Goal: Information Seeking & Learning: Learn about a topic

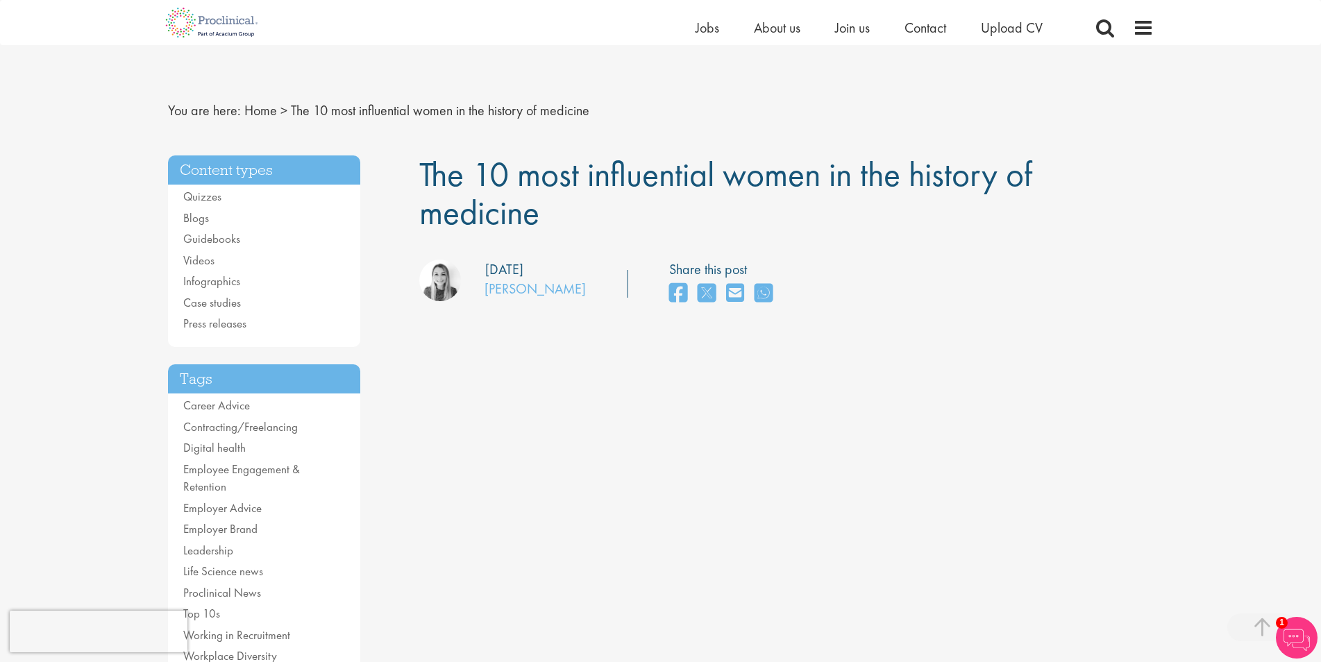
scroll to position [567, 0]
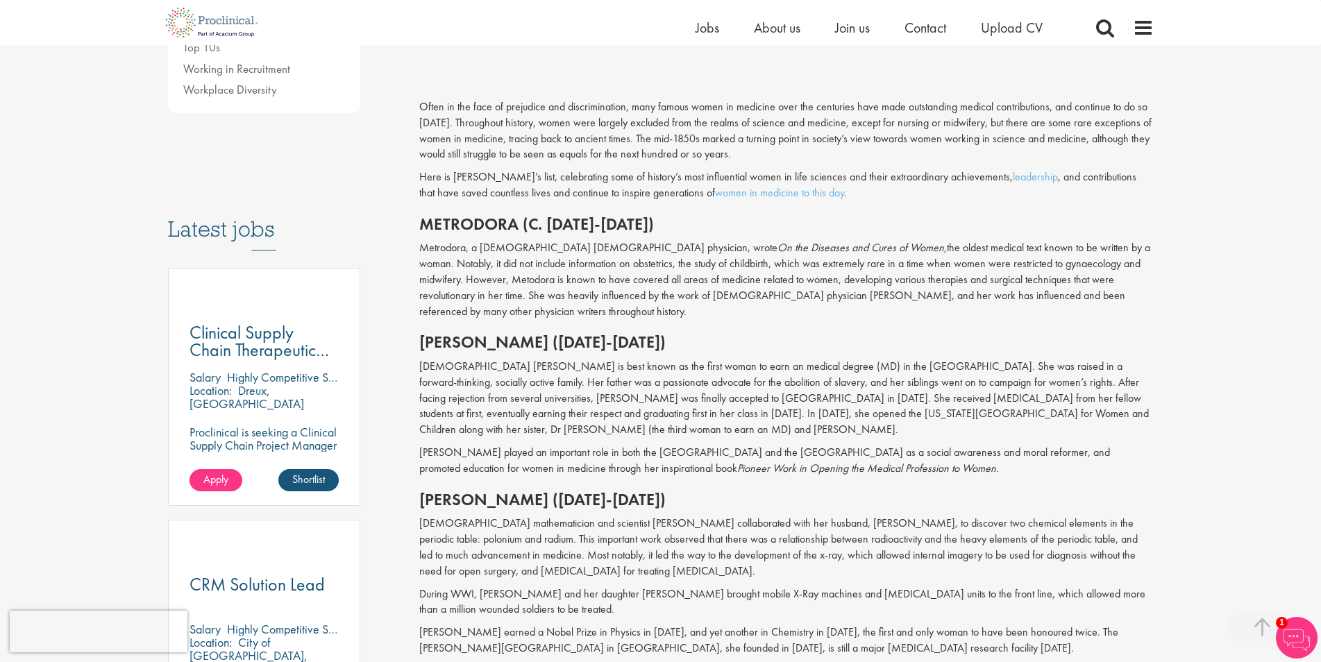
click at [482, 225] on h2 "Metrodora (c. [DATE]-[DATE])" at bounding box center [786, 224] width 735 height 18
click at [943, 262] on p "Metrodora, a Greek female physician, wrote On the Diseases and Cures of Women, …" at bounding box center [786, 279] width 735 height 79
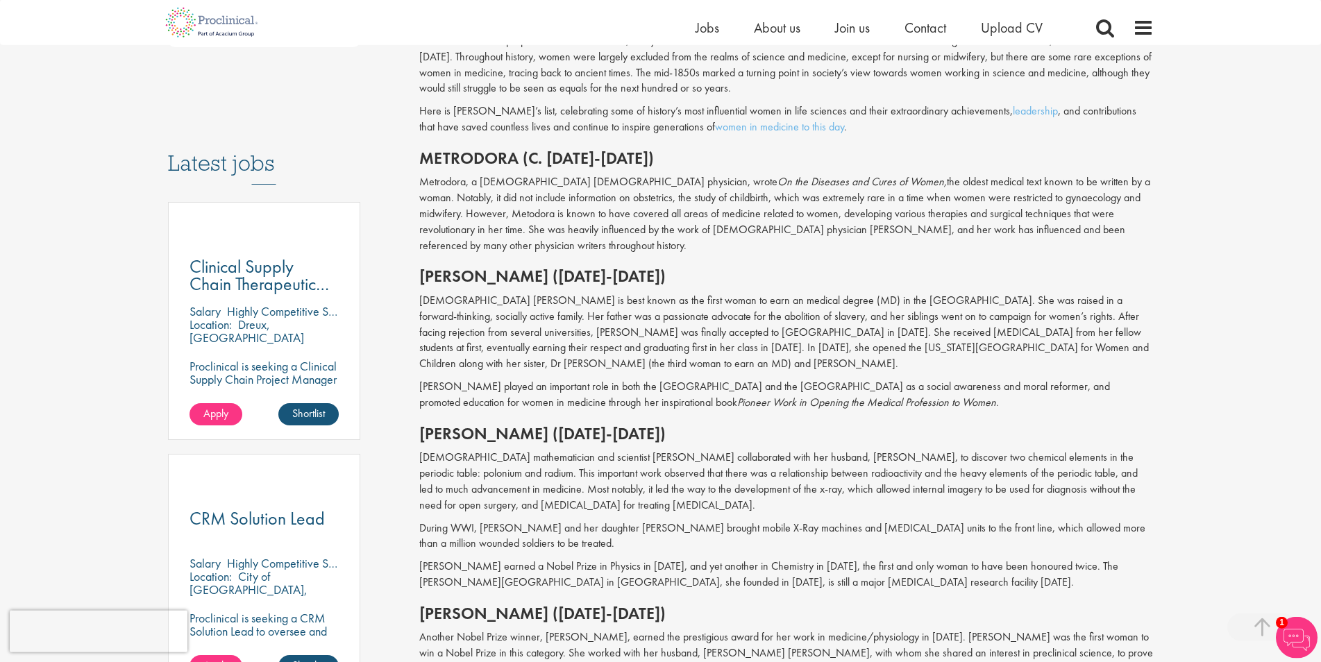
scroll to position [637, 0]
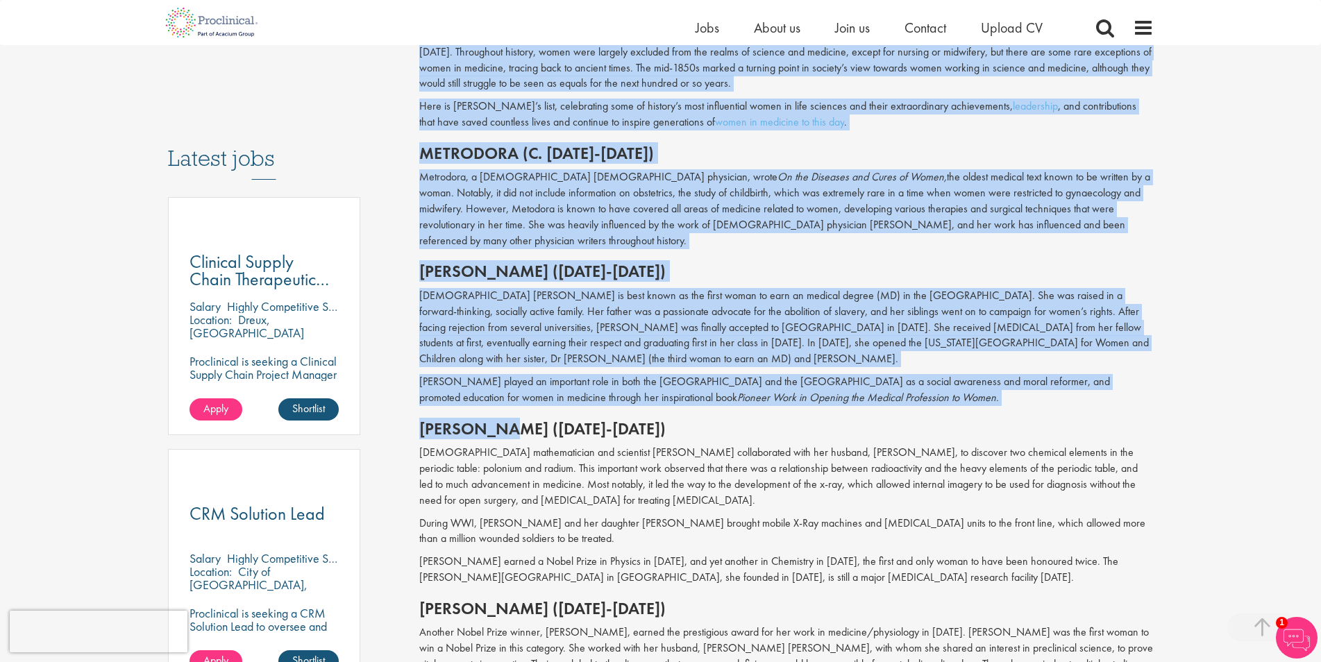
drag, startPoint x: 410, startPoint y: 411, endPoint x: 513, endPoint y: 420, distance: 103.1
click at [506, 419] on div "The 10 most influential women in the history of medicine our consultant managin…" at bounding box center [786, 621] width 755 height 2207
click at [513, 420] on h2 "[PERSON_NAME] ([DATE]-[DATE])" at bounding box center [786, 429] width 735 height 18
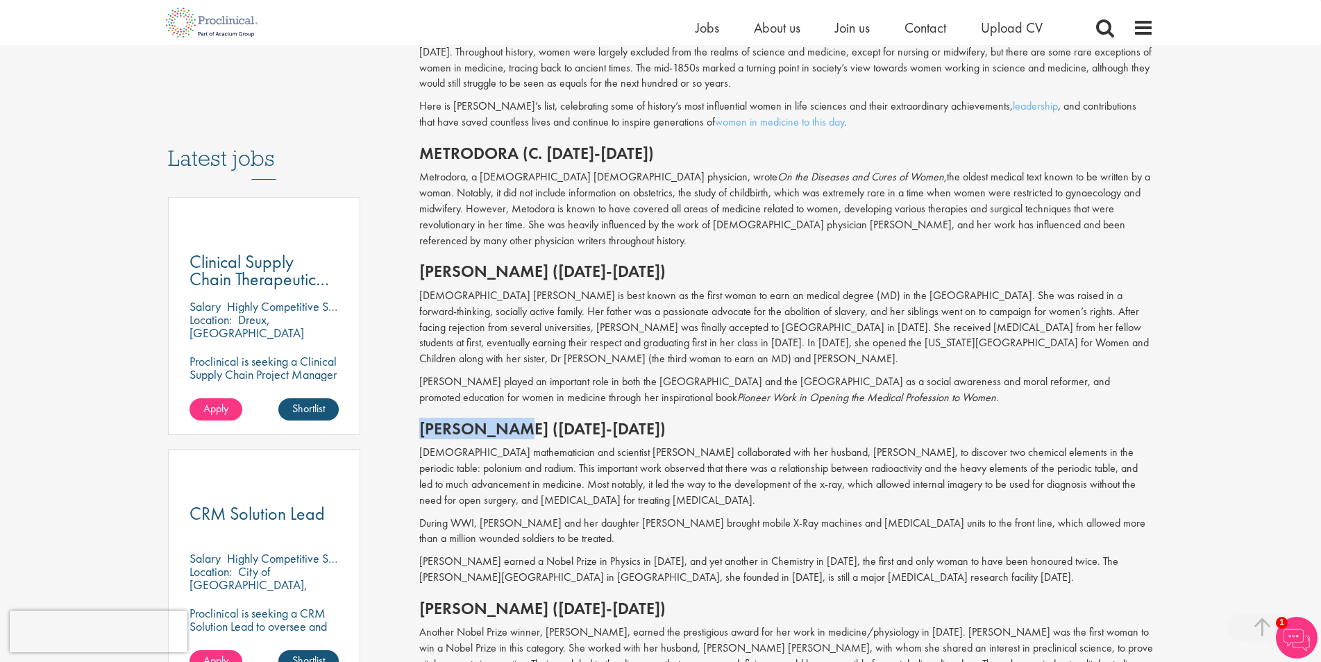
drag, startPoint x: 514, startPoint y: 414, endPoint x: 422, endPoint y: 410, distance: 91.8
click at [422, 420] on h2 "[PERSON_NAME] ([DATE]-[DATE])" at bounding box center [786, 429] width 735 height 18
click at [966, 174] on p "Metrodora, a Greek female physician, wrote On the Diseases and Cures of Women, …" at bounding box center [786, 208] width 735 height 79
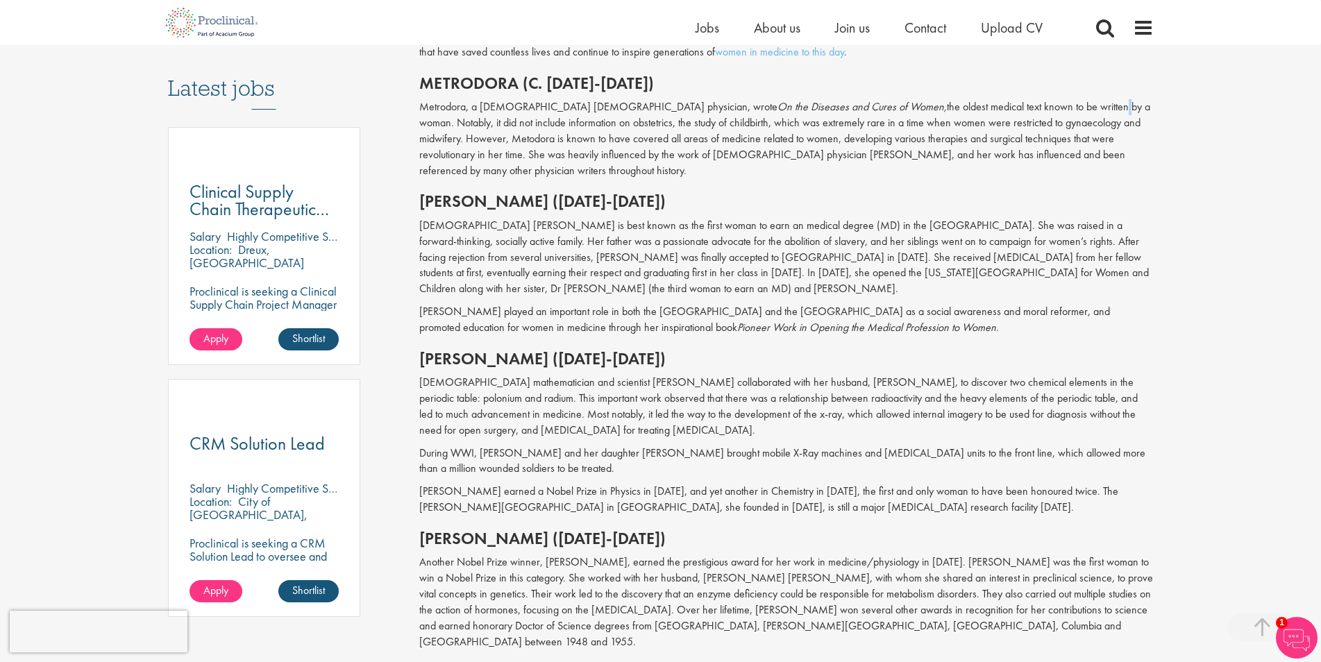
scroll to position [708, 0]
drag, startPoint x: 510, startPoint y: 519, endPoint x: 424, endPoint y: 517, distance: 86.1
click at [424, 529] on h2 "[PERSON_NAME] ([DATE]-[DATE])" at bounding box center [786, 538] width 735 height 18
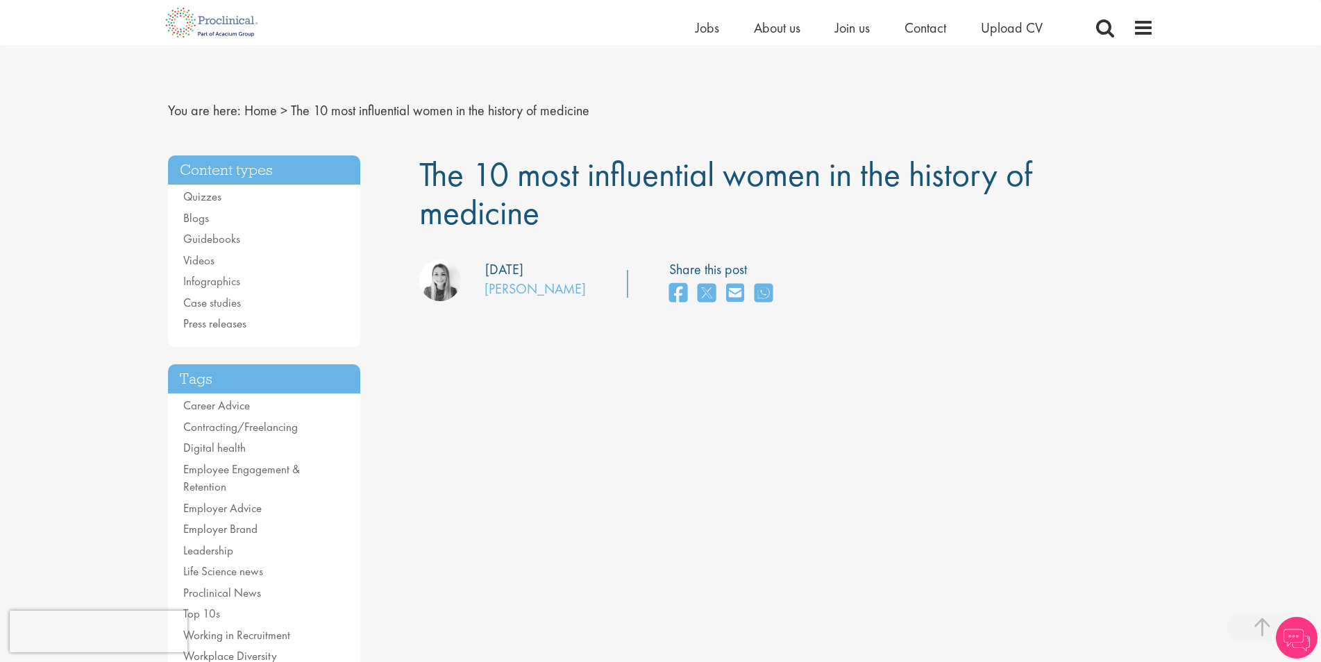
scroll to position [567, 0]
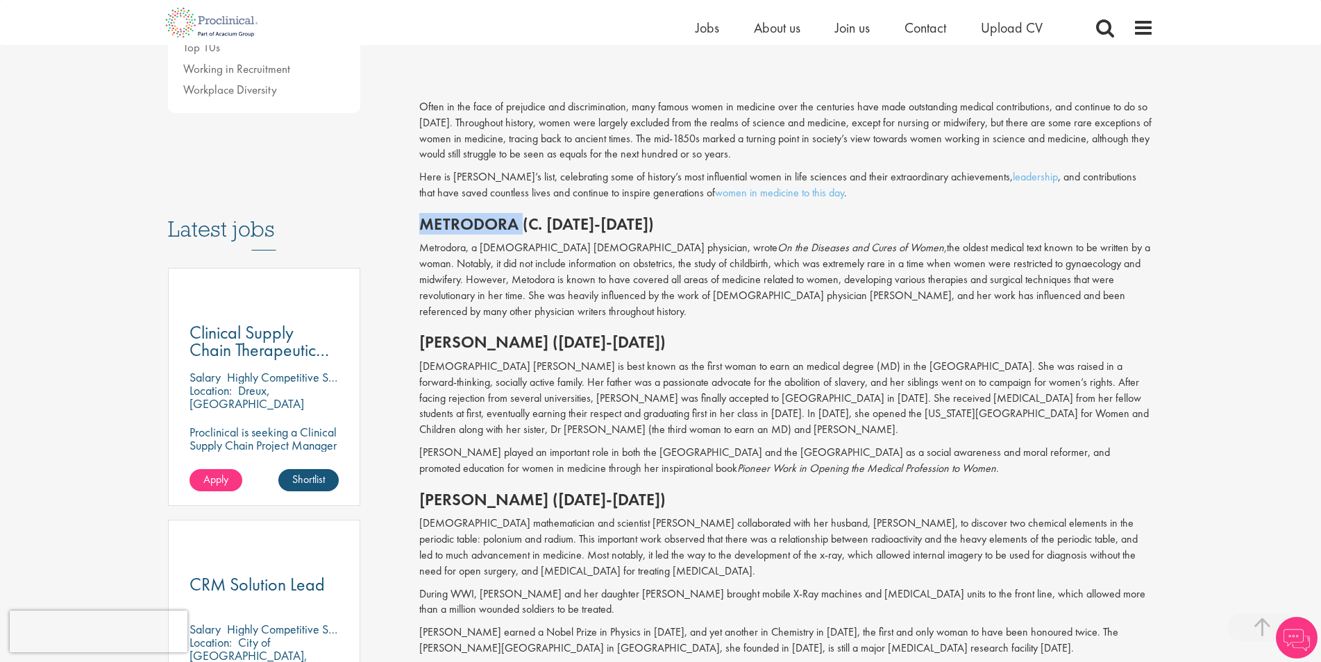
click at [492, 223] on h2 "Metrodora (c. [DATE]-[DATE])" at bounding box center [786, 224] width 735 height 18
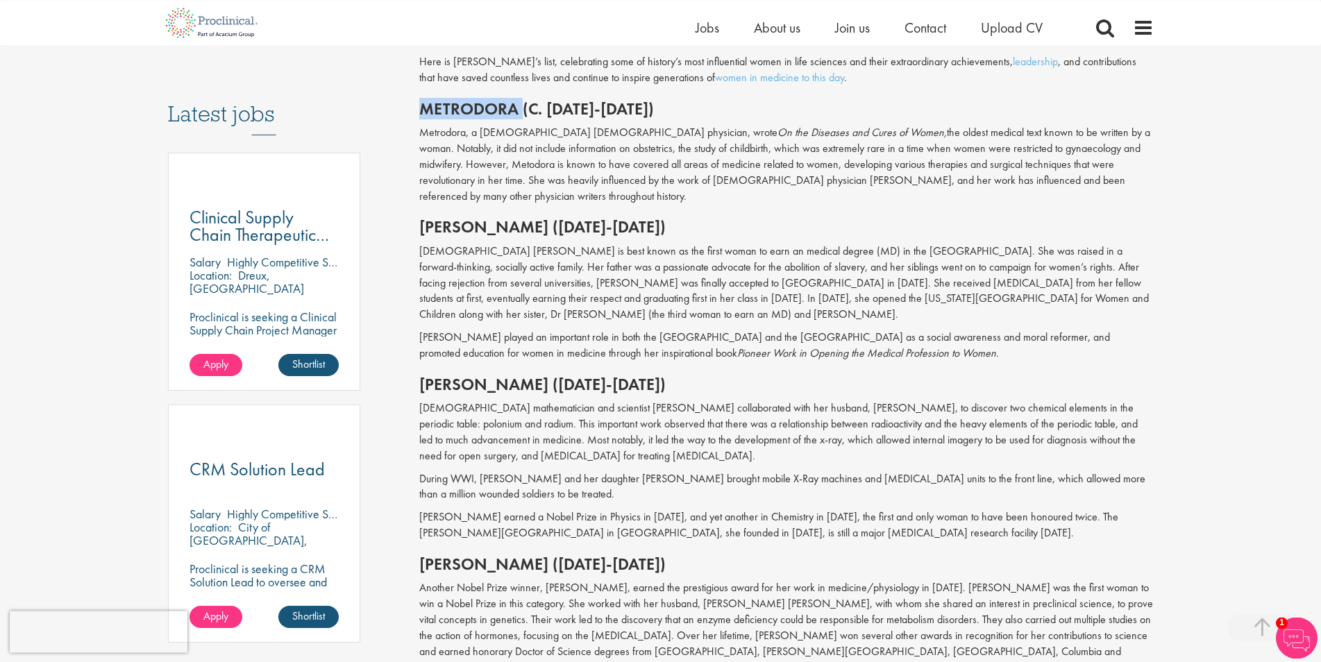
scroll to position [708, 0]
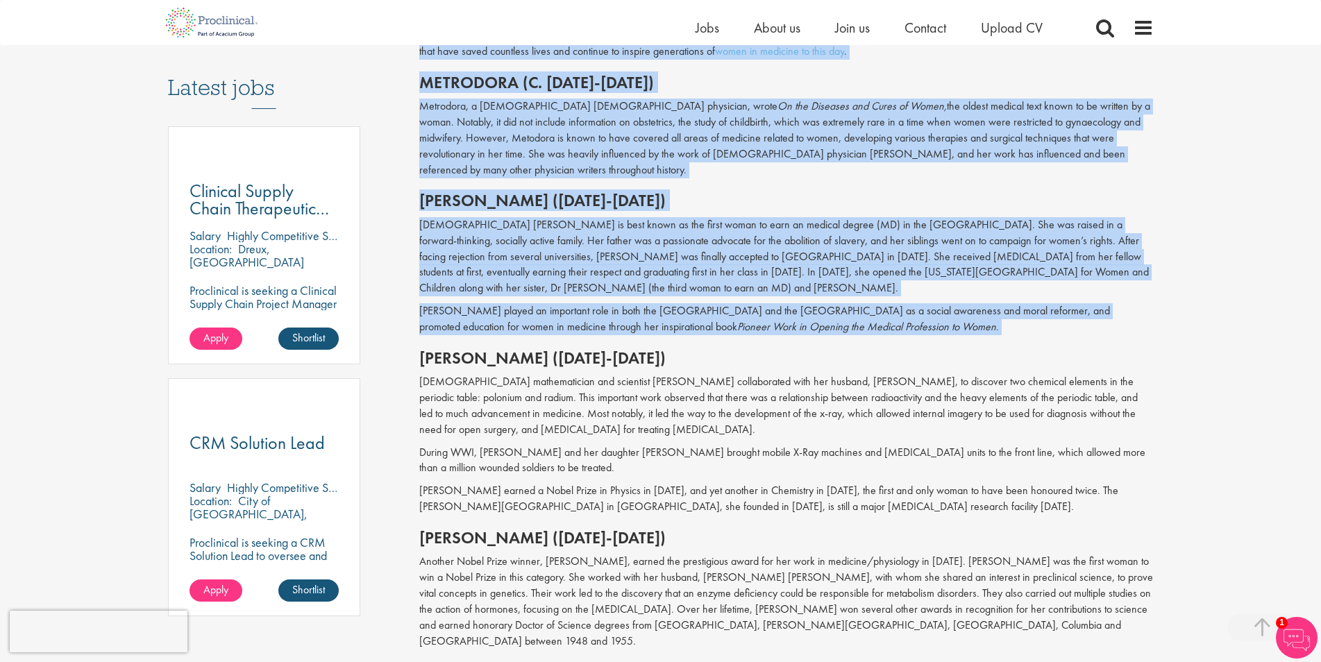
drag, startPoint x: 417, startPoint y: 346, endPoint x: 425, endPoint y: 344, distance: 7.8
click at [425, 344] on div "The 10 most influential women in the history of medicine our consultant managin…" at bounding box center [786, 550] width 755 height 2207
click at [439, 349] on h2 "[PERSON_NAME] ([DATE]-[DATE])" at bounding box center [786, 358] width 735 height 18
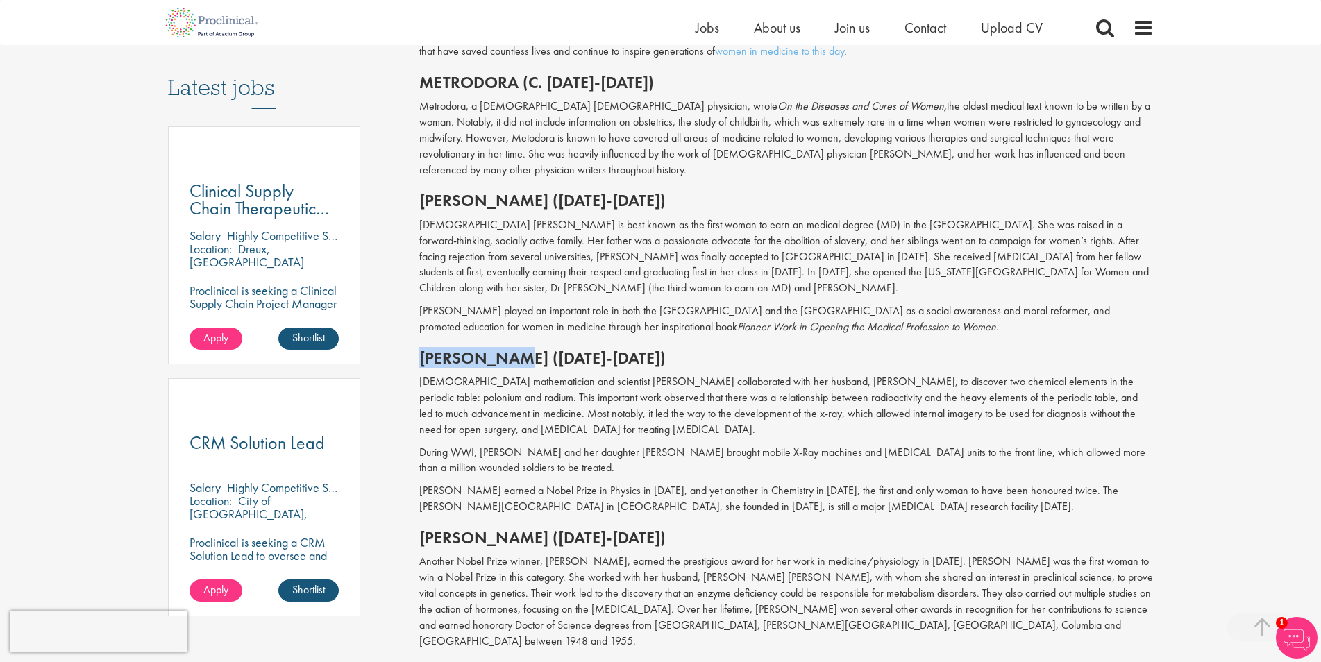
drag, startPoint x: 512, startPoint y: 344, endPoint x: 421, endPoint y: 341, distance: 90.3
click at [421, 349] on h2 "[PERSON_NAME] ([DATE]-[DATE])" at bounding box center [786, 358] width 735 height 18
click at [659, 374] on p "[DEMOGRAPHIC_DATA] mathematician and scientist [PERSON_NAME] collaborated with …" at bounding box center [786, 405] width 735 height 63
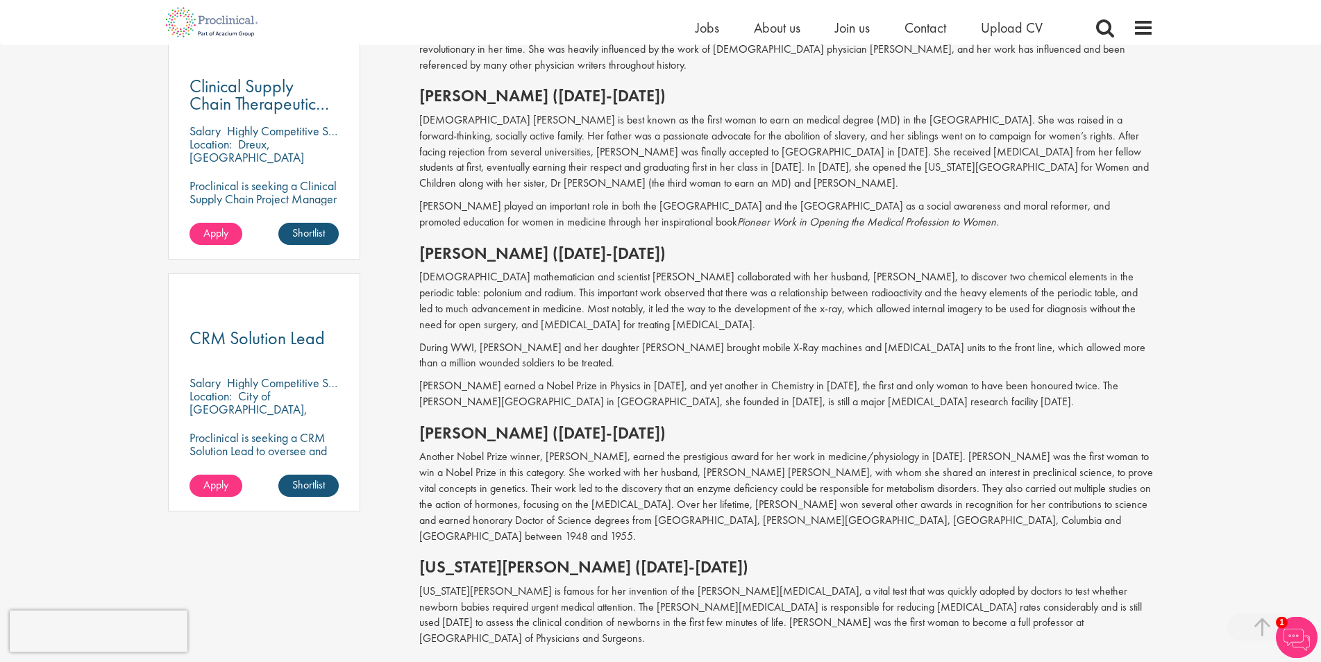
scroll to position [850, 0]
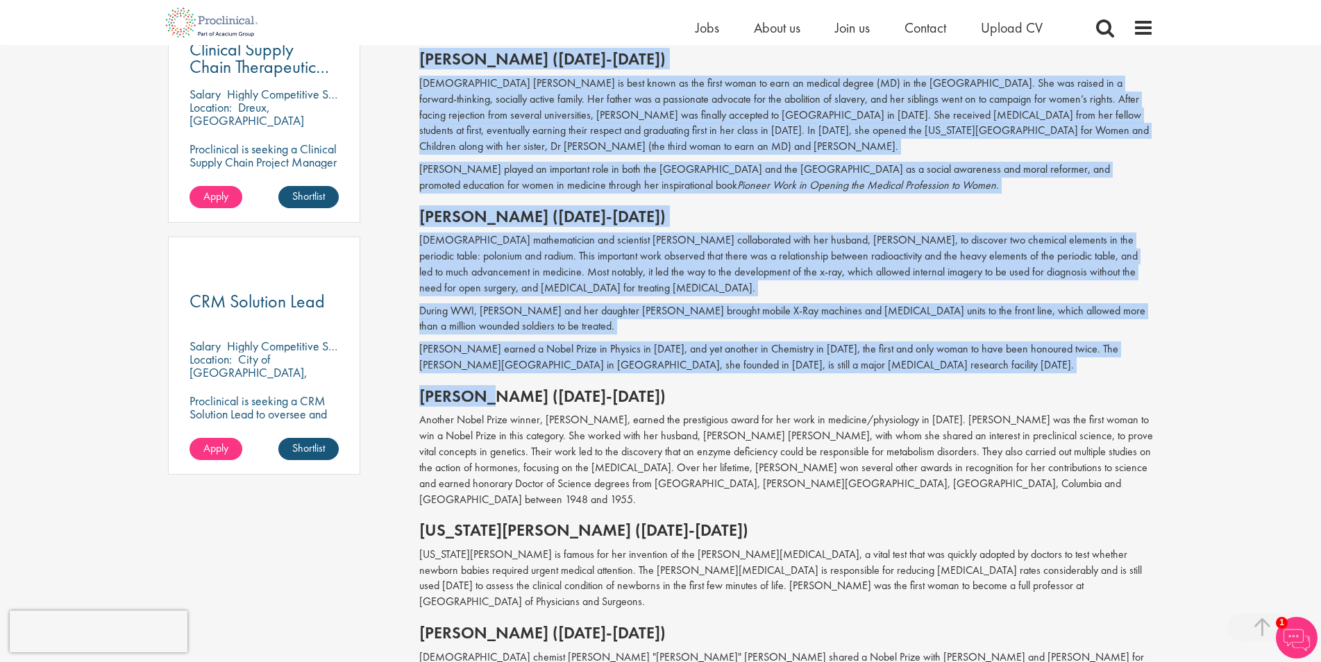
drag, startPoint x: 419, startPoint y: 381, endPoint x: 496, endPoint y: 384, distance: 77.1
click at [496, 384] on div "The 10 most influential women in the history of medicine our consultant managin…" at bounding box center [786, 409] width 755 height 2207
click at [507, 387] on h2 "[PERSON_NAME] ([DATE]-[DATE])" at bounding box center [786, 396] width 735 height 18
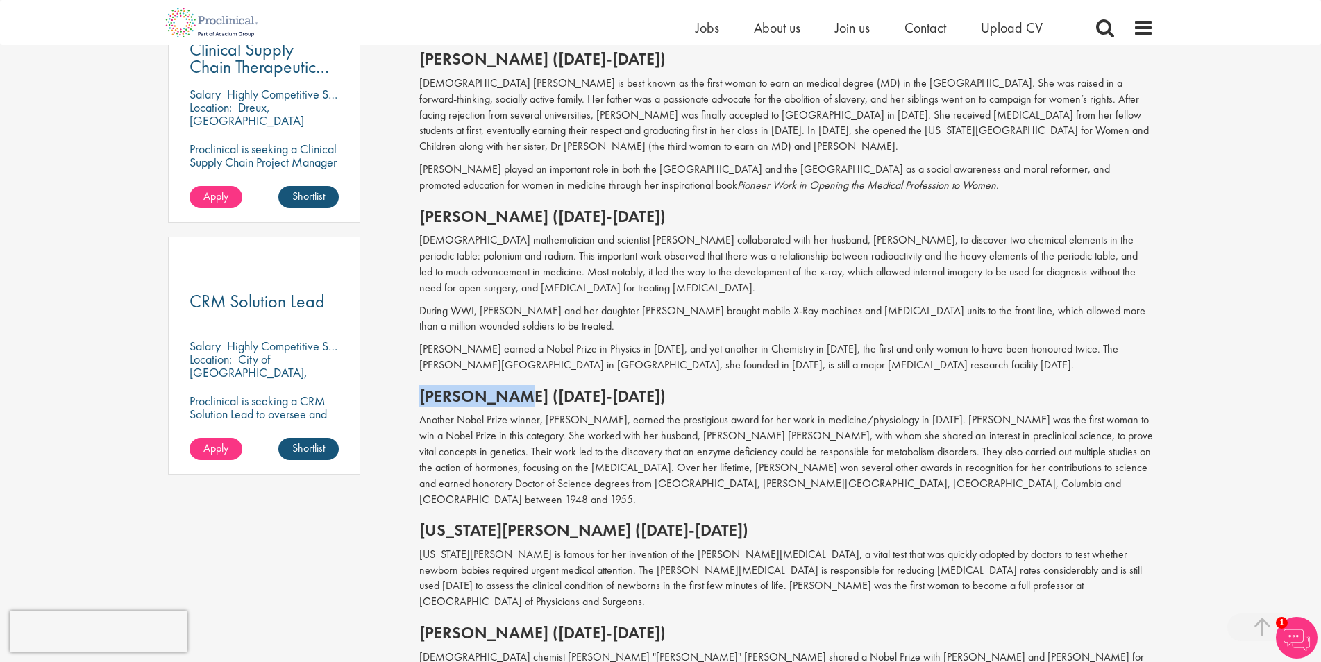
drag, startPoint x: 505, startPoint y: 384, endPoint x: 428, endPoint y: 376, distance: 78.2
click at [428, 387] on h2 "[PERSON_NAME] ([DATE]-[DATE])" at bounding box center [786, 396] width 735 height 18
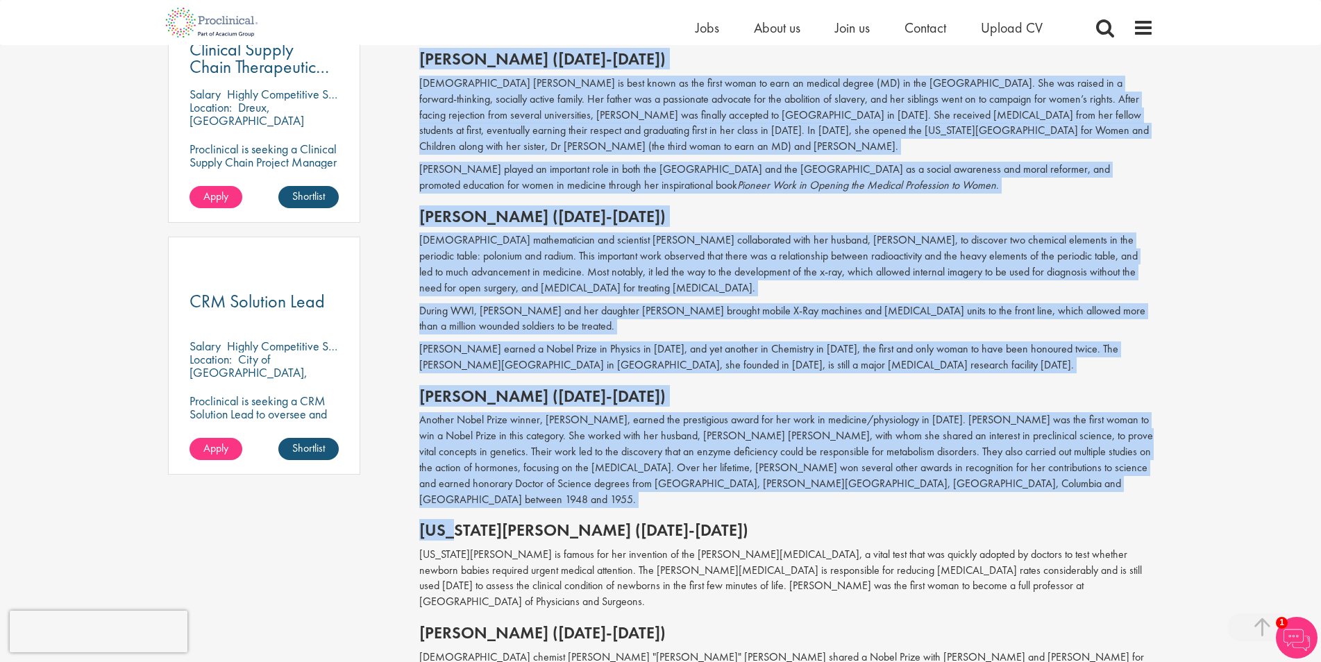
drag, startPoint x: 419, startPoint y: 495, endPoint x: 456, endPoint y: 500, distance: 37.8
click at [456, 500] on div "The 10 most influential women in the history of medicine our consultant managin…" at bounding box center [786, 409] width 755 height 2207
click at [485, 510] on div "Often in the face of prejudice and discrimination, many famous women in medicin…" at bounding box center [786, 574] width 735 height 1516
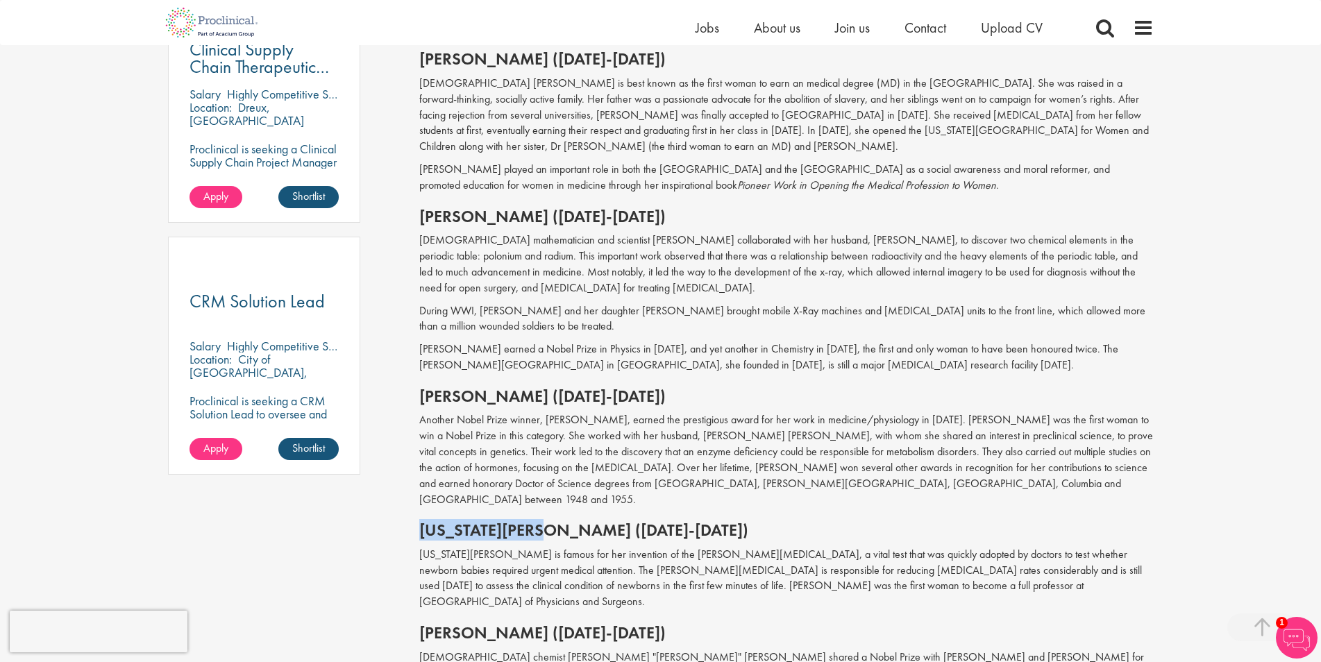
drag, startPoint x: 551, startPoint y: 498, endPoint x: 425, endPoint y: 485, distance: 127.0
click at [424, 485] on div "Often in the face of prejudice and discrimination, many famous women in medicin…" at bounding box center [786, 574] width 735 height 1516
drag, startPoint x: 439, startPoint y: 494, endPoint x: 473, endPoint y: 495, distance: 34.0
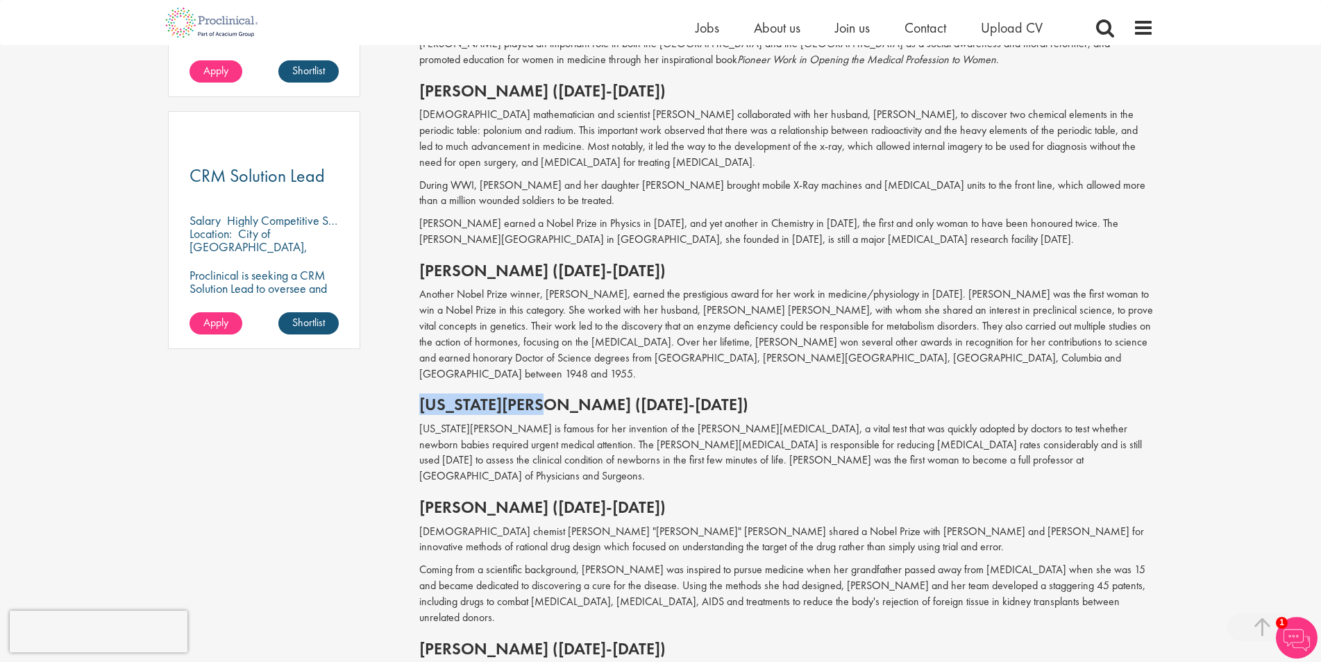
scroll to position [991, 0]
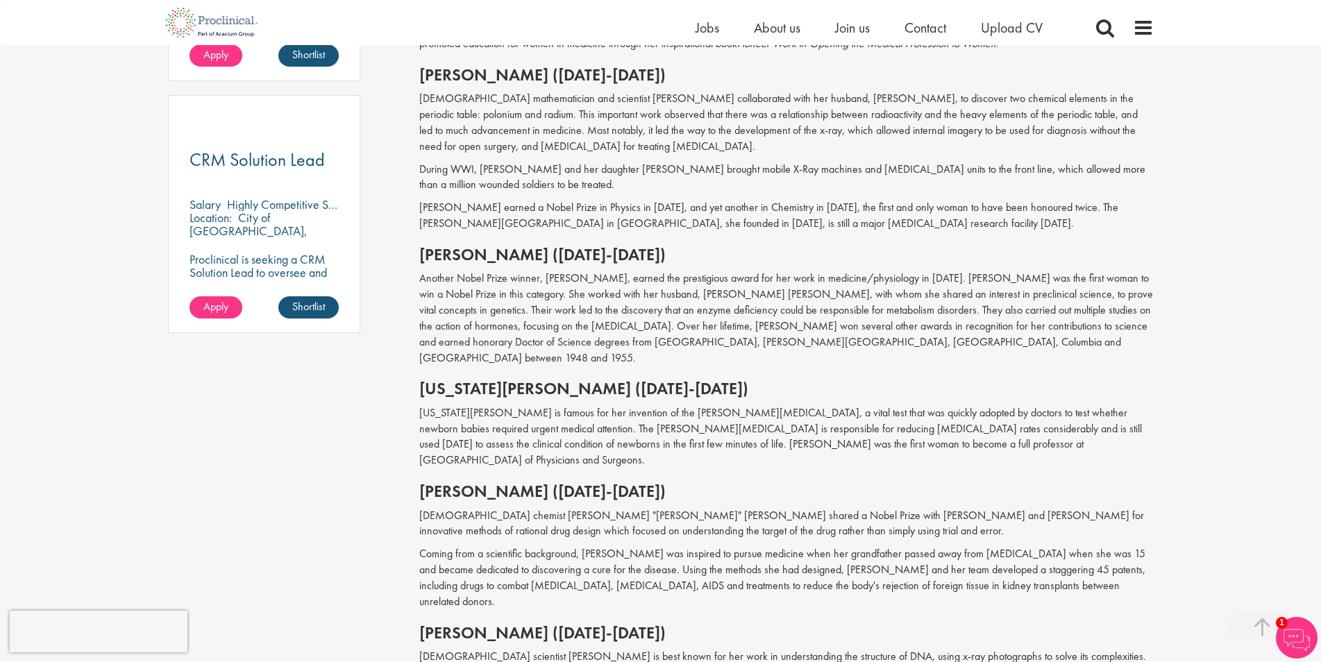
click at [471, 483] on h2 "[PERSON_NAME] ([DATE]-[DATE])" at bounding box center [786, 492] width 735 height 18
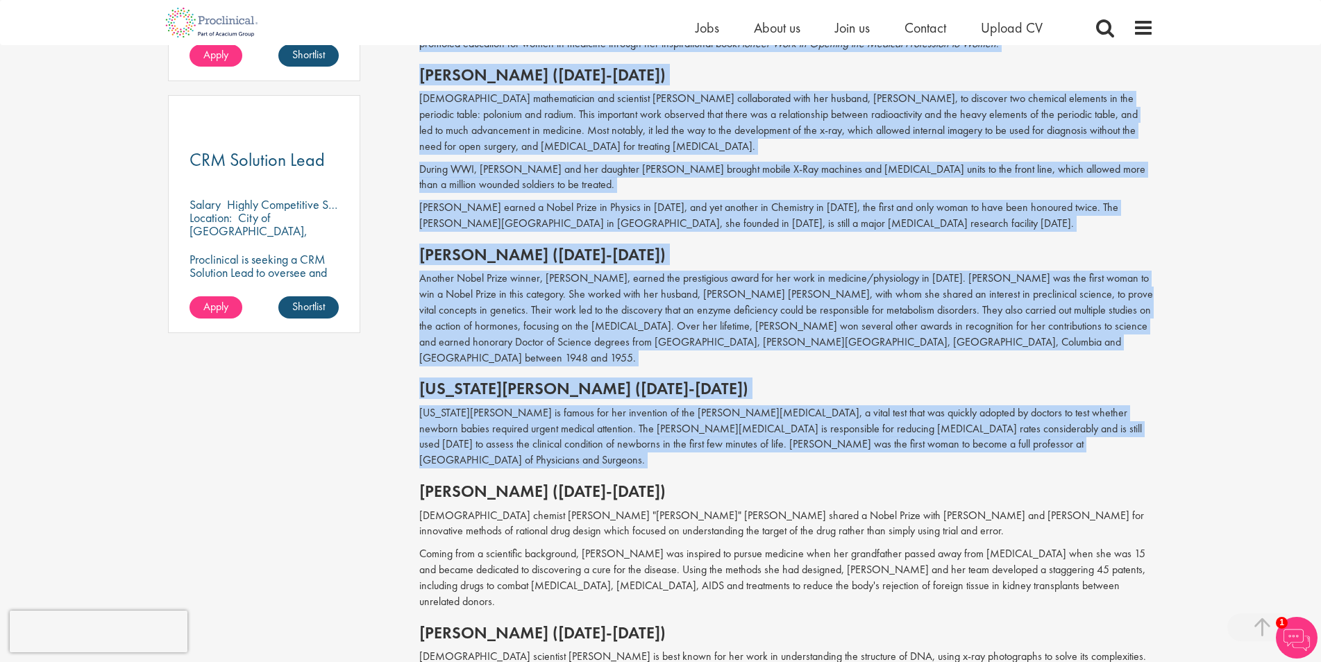
click at [419, 442] on div "The 10 most influential women in the history of medicine our consultant managin…" at bounding box center [786, 267] width 755 height 2207
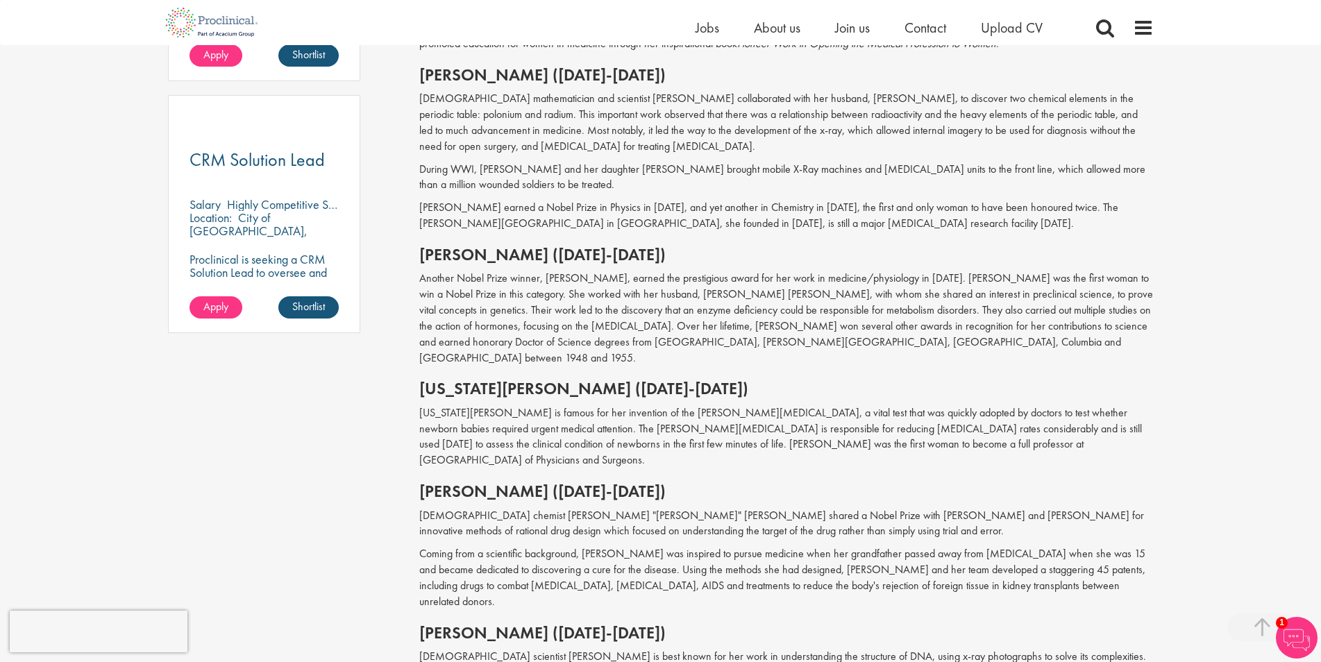
click at [421, 483] on h2 "[PERSON_NAME] ([DATE]-[DATE])" at bounding box center [786, 492] width 735 height 18
drag, startPoint x: 421, startPoint y: 442, endPoint x: 569, endPoint y: 449, distance: 148.1
click at [569, 483] on h2 "[PERSON_NAME] ([DATE]-[DATE])" at bounding box center [786, 492] width 735 height 18
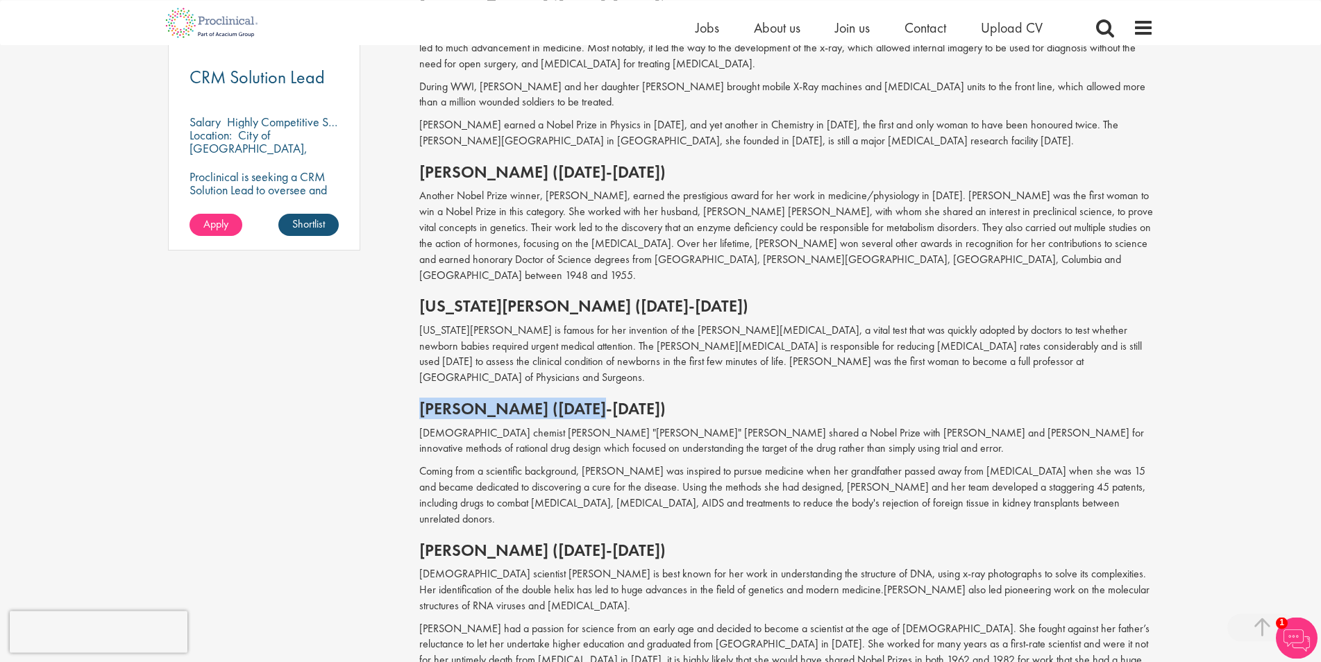
scroll to position [1133, 0]
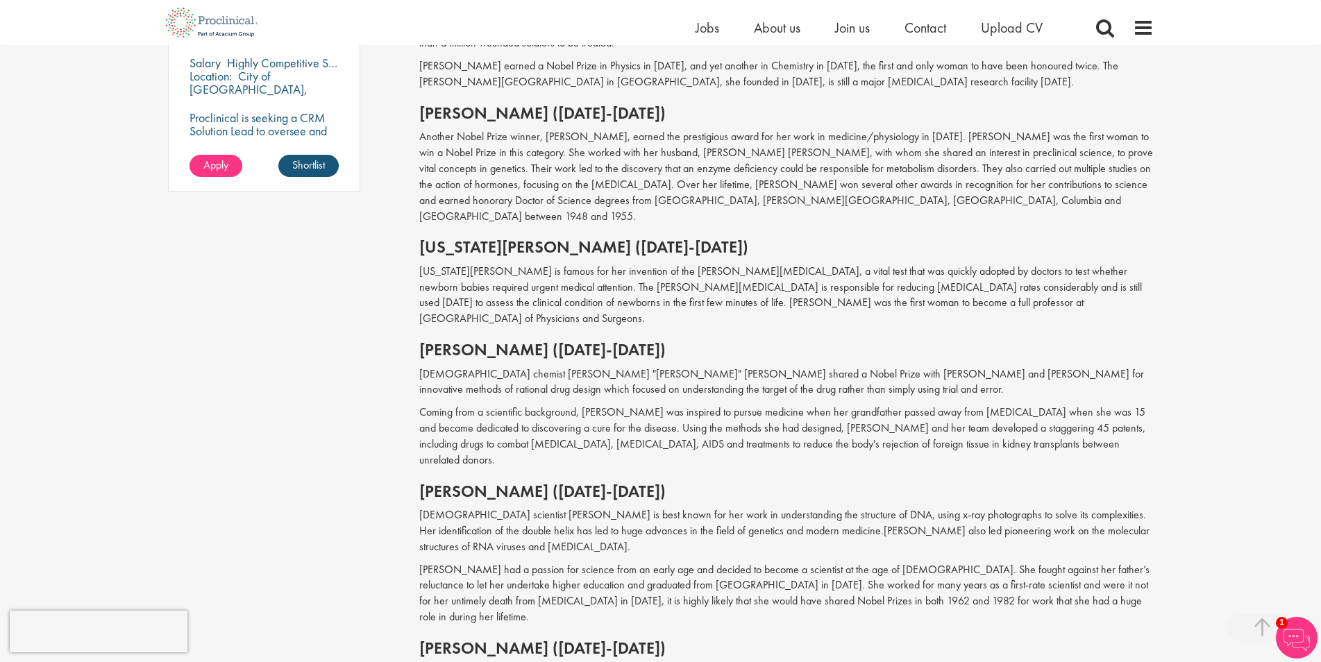
click at [447, 483] on h2 "[PERSON_NAME] ([DATE]-[DATE])" at bounding box center [786, 492] width 735 height 18
drag, startPoint x: 420, startPoint y: 426, endPoint x: 578, endPoint y: 435, distance: 158.5
click at [578, 483] on h2 "[PERSON_NAME] ([DATE]-[DATE])" at bounding box center [786, 492] width 735 height 18
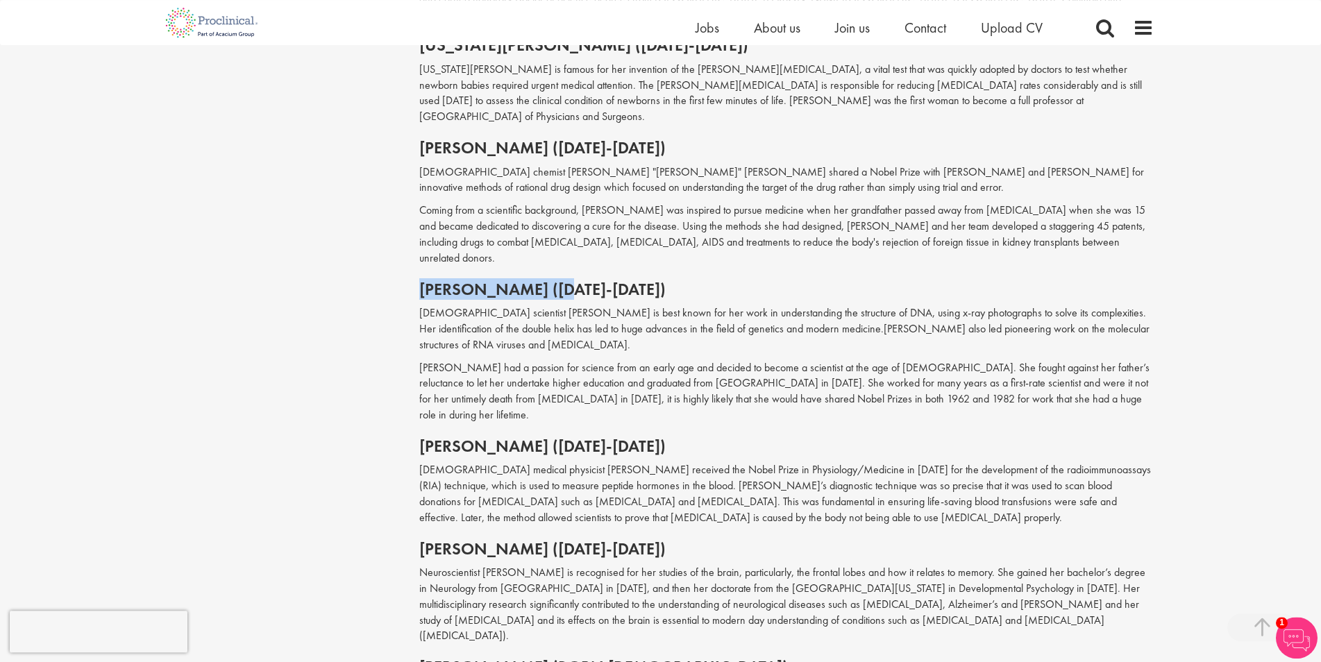
scroll to position [1345, 0]
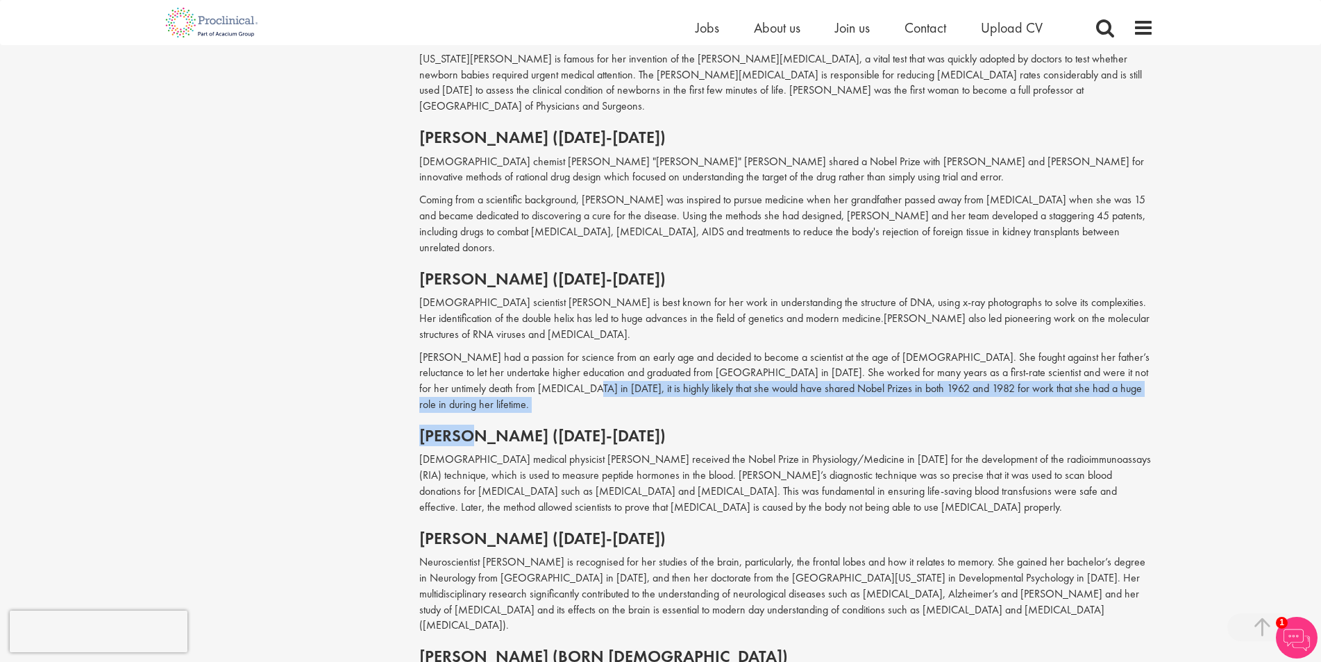
click at [509, 335] on div "Often in the face of prejudice and discrimination, many famous women in medicin…" at bounding box center [786, 78] width 735 height 1516
click at [435, 427] on h2 "[PERSON_NAME] ([DATE]-[DATE])" at bounding box center [786, 436] width 735 height 18
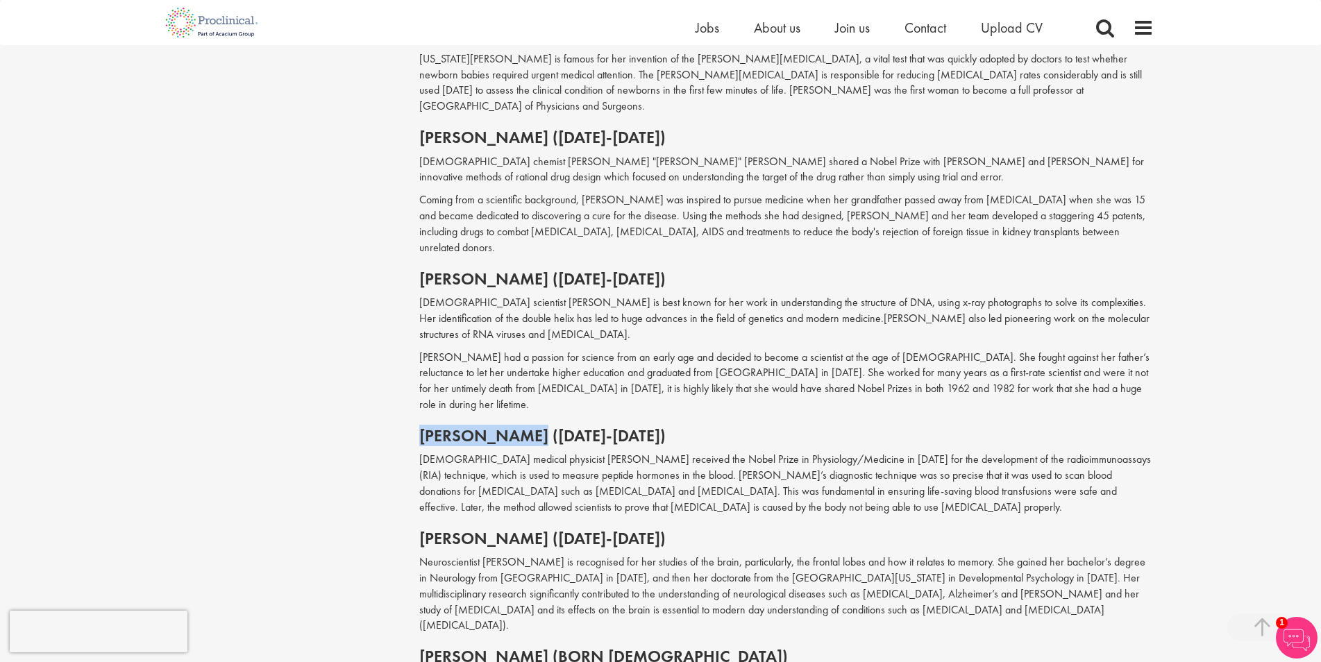
drag, startPoint x: 420, startPoint y: 349, endPoint x: 553, endPoint y: 362, distance: 133.3
click at [553, 427] on h2 "[PERSON_NAME] ([DATE]-[DATE])" at bounding box center [786, 436] width 735 height 18
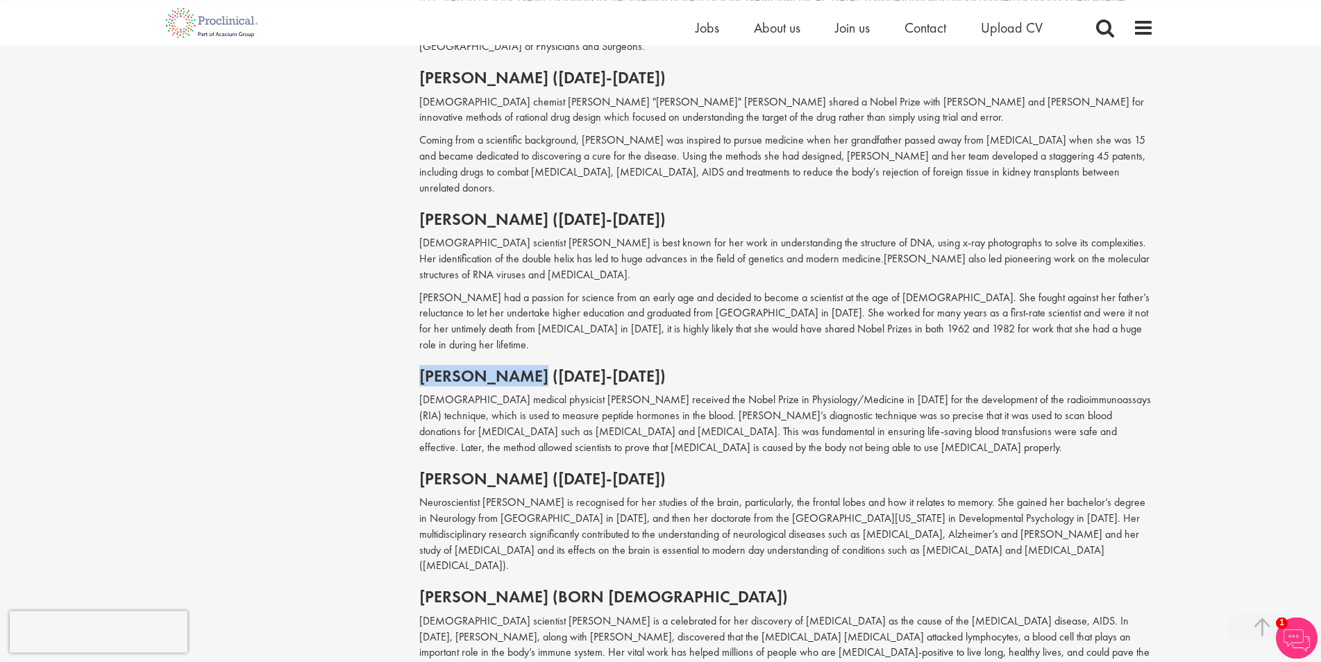
scroll to position [1416, 0]
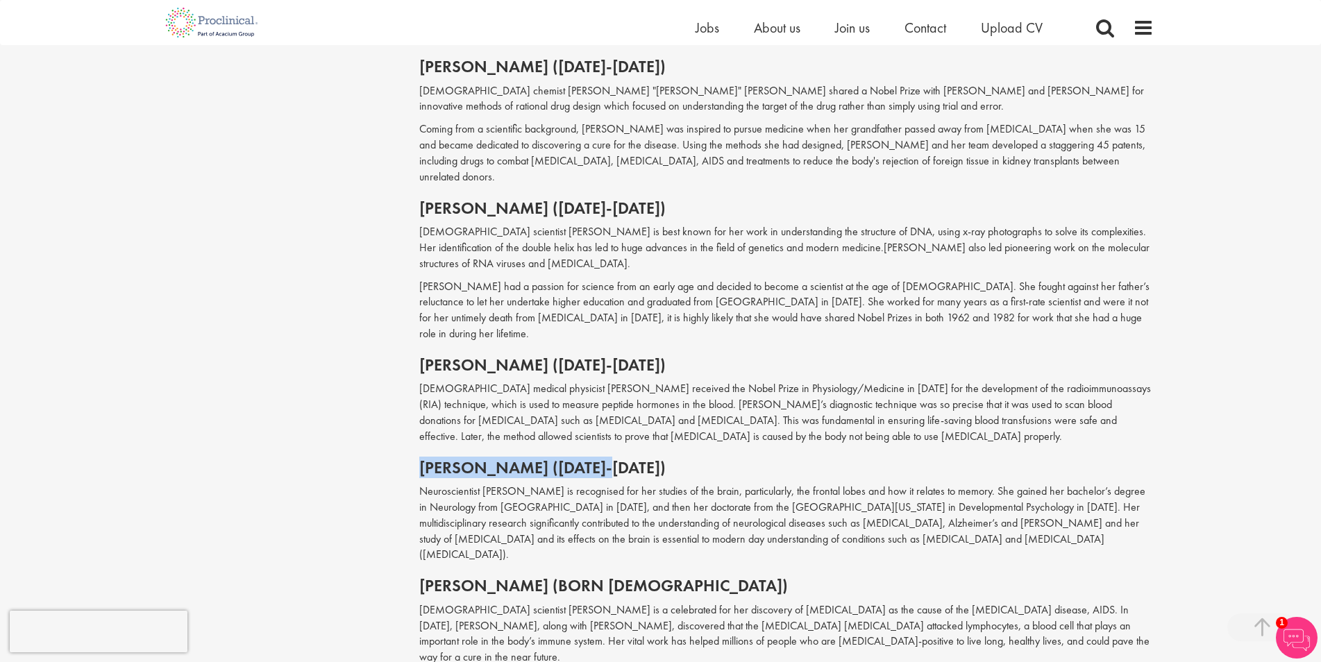
drag, startPoint x: 419, startPoint y: 388, endPoint x: 626, endPoint y: 387, distance: 206.9
click at [626, 459] on h2 "[PERSON_NAME] ([DATE]-[DATE])" at bounding box center [786, 468] width 735 height 18
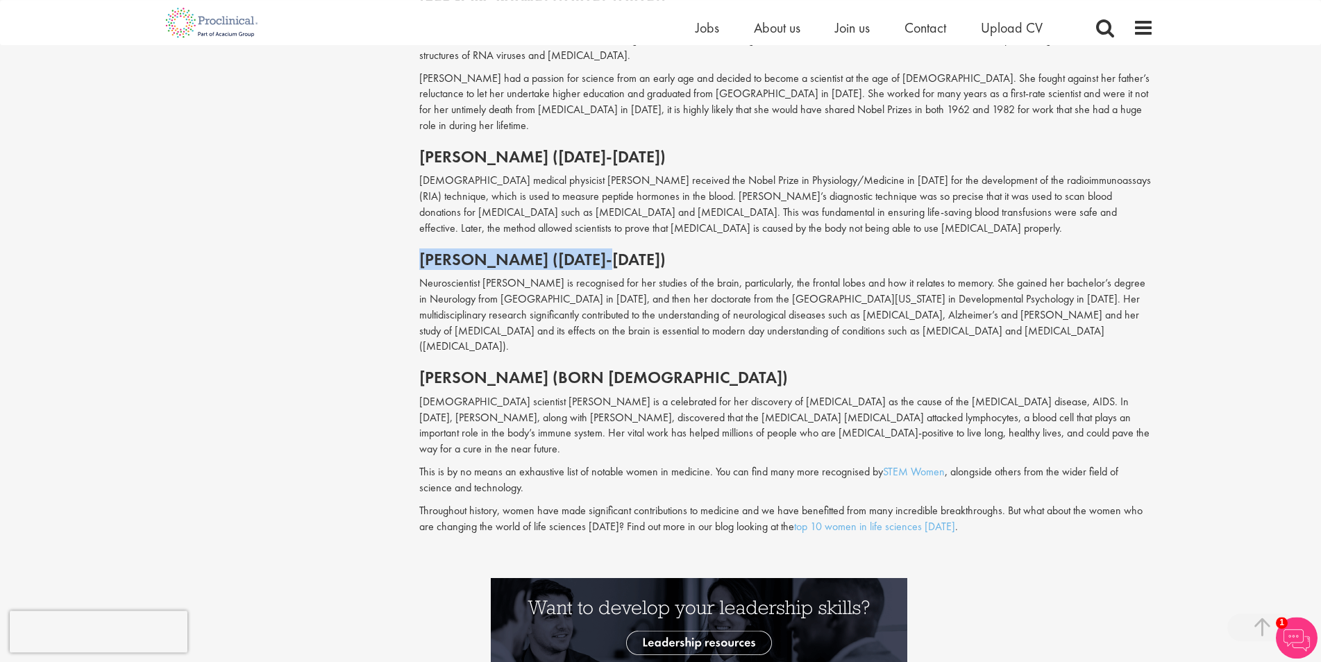
scroll to position [1629, 0]
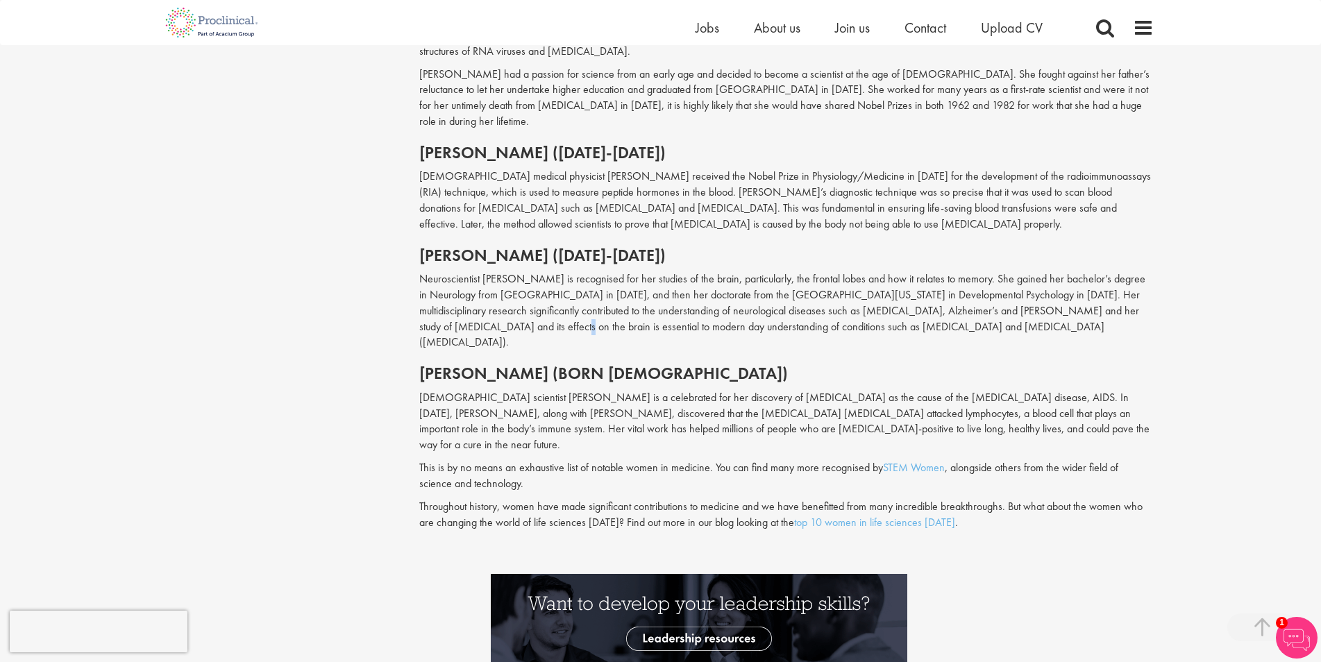
click at [452, 271] on p "Neuroscientist [PERSON_NAME] is recognised for her studies of the brain, partic…" at bounding box center [786, 310] width 735 height 79
drag, startPoint x: 437, startPoint y: 278, endPoint x: 637, endPoint y: 283, distance: 199.3
click at [637, 364] on h2 "[PERSON_NAME] (born [DEMOGRAPHIC_DATA])" at bounding box center [786, 373] width 735 height 18
click at [932, 271] on p "Neuroscientist [PERSON_NAME] is recognised for her studies of the brain, partic…" at bounding box center [786, 310] width 735 height 79
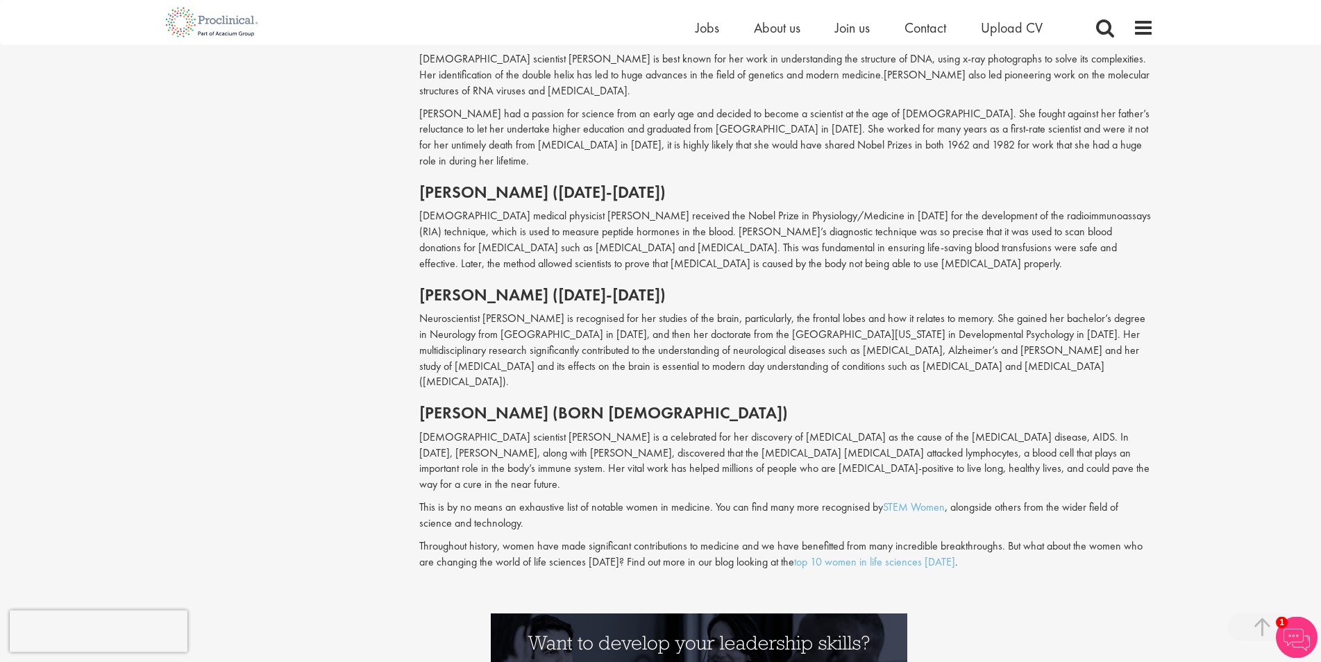
scroll to position [1558, 0]
